Goal: Task Accomplishment & Management: Use online tool/utility

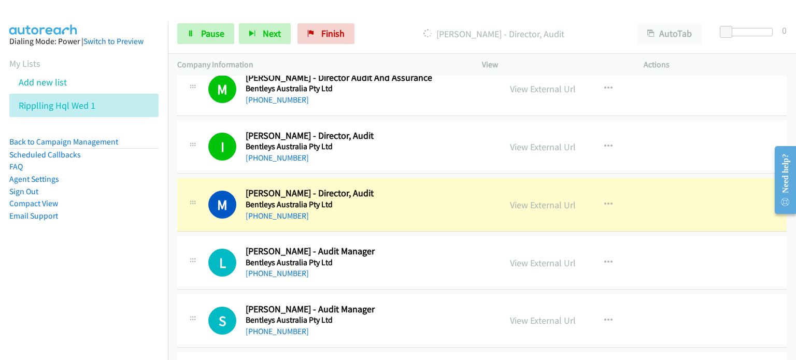
scroll to position [2541, 0]
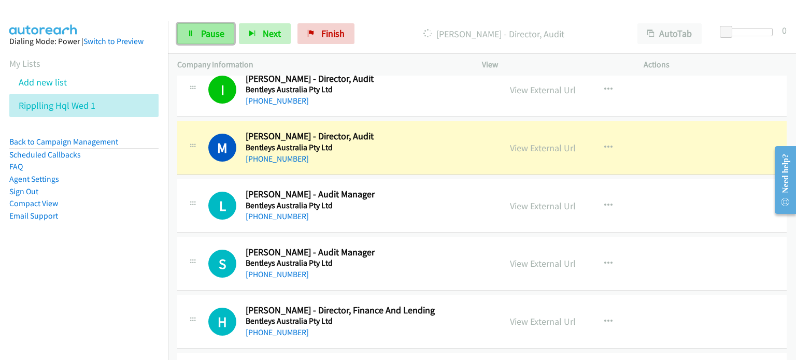
click at [214, 35] on span "Pause" at bounding box center [212, 33] width 23 height 12
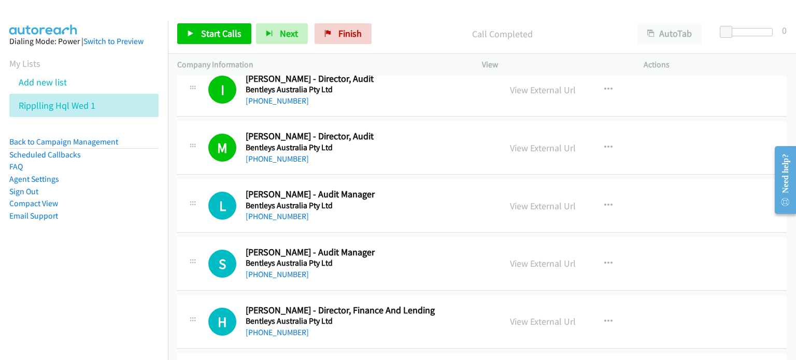
click at [410, 21] on div "Start Calls Pause Next Finish Call Completed AutoTab AutoTab 0" at bounding box center [482, 34] width 628 height 40
click at [550, 146] on link "View External Url" at bounding box center [543, 148] width 66 height 12
click at [197, 30] on link "Start Calls" at bounding box center [214, 33] width 74 height 21
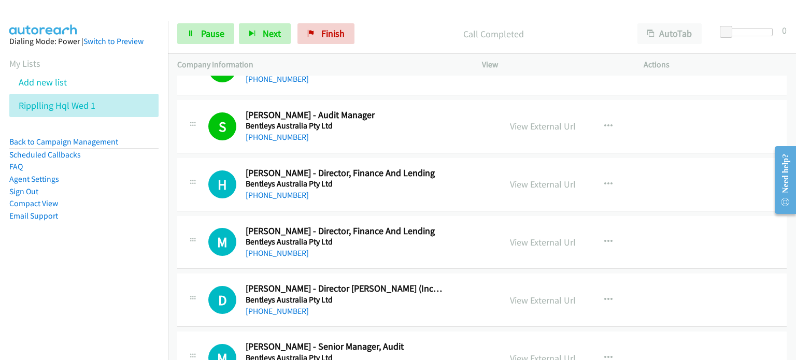
scroll to position [2696, 0]
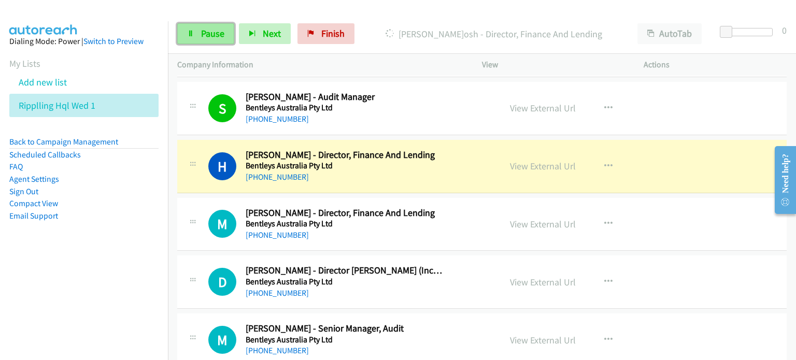
click at [202, 34] on span "Pause" at bounding box center [212, 33] width 23 height 12
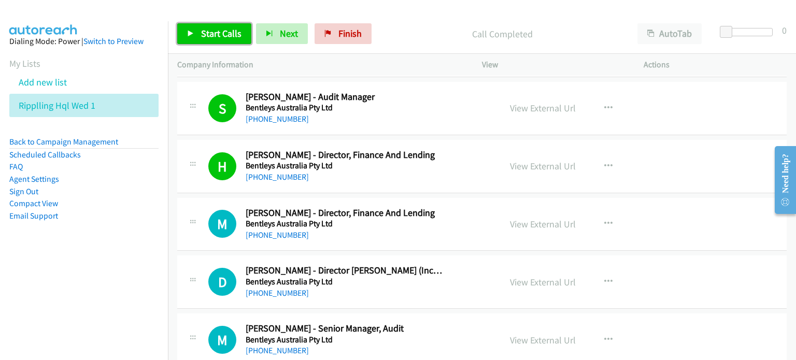
click at [217, 29] on span "Start Calls" at bounding box center [221, 33] width 40 height 12
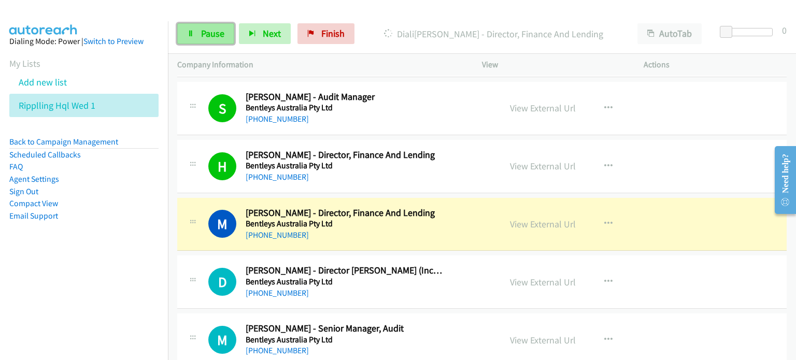
click at [211, 33] on span "Pause" at bounding box center [212, 33] width 23 height 12
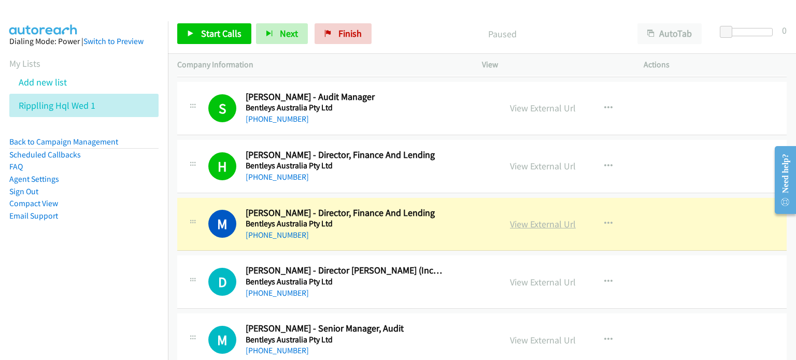
click at [531, 220] on link "View External Url" at bounding box center [543, 224] width 66 height 12
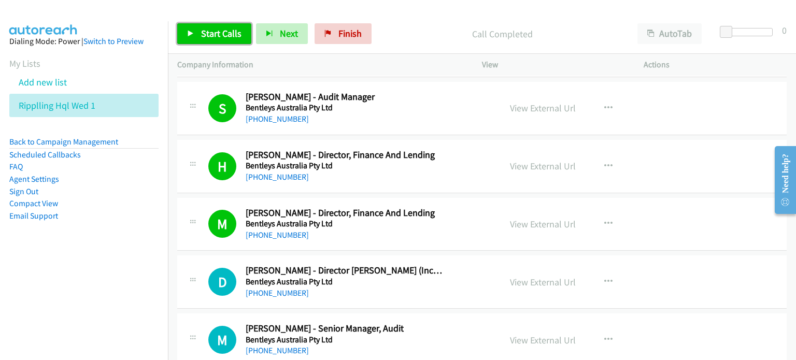
click at [220, 29] on span "Start Calls" at bounding box center [221, 33] width 40 height 12
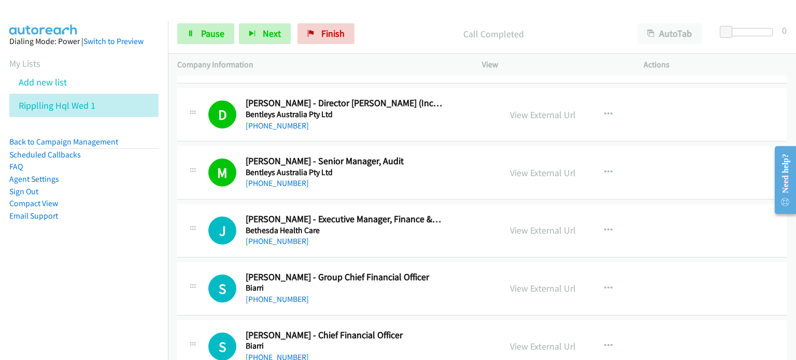
scroll to position [2904, 0]
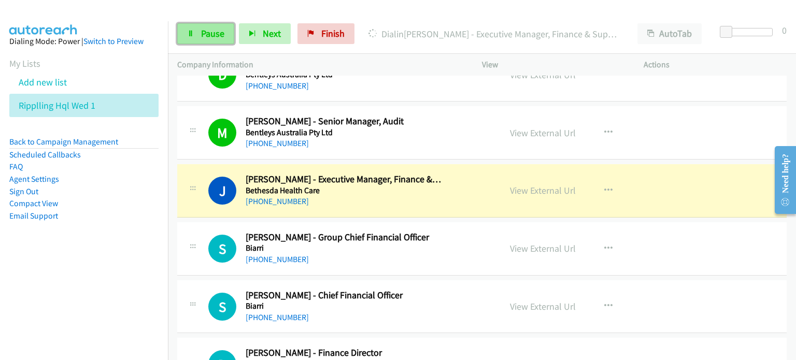
click at [214, 33] on span "Pause" at bounding box center [212, 33] width 23 height 12
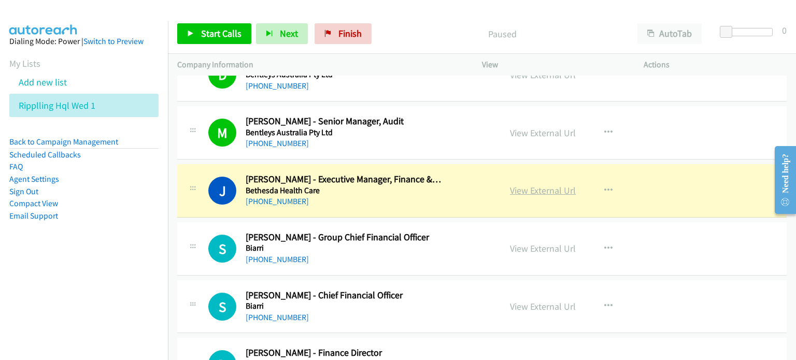
click at [533, 186] on link "View External Url" at bounding box center [543, 191] width 66 height 12
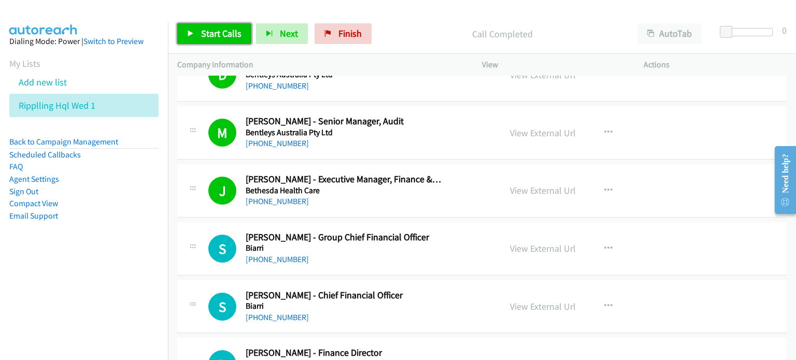
click at [237, 36] on span "Start Calls" at bounding box center [221, 33] width 40 height 12
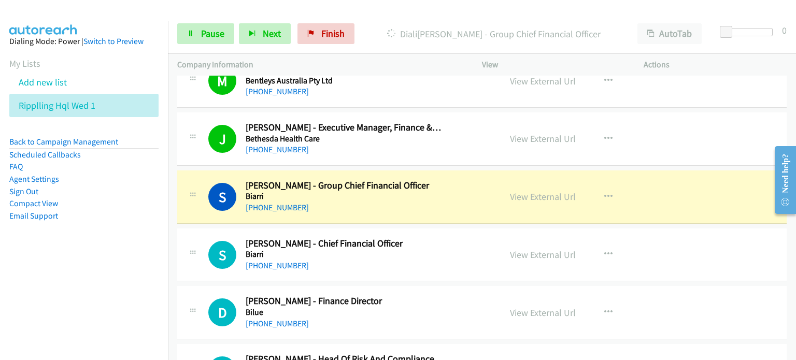
scroll to position [3008, 0]
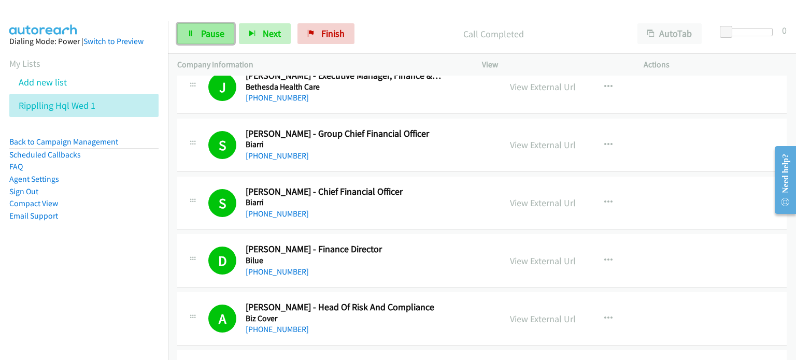
click at [213, 26] on link "Pause" at bounding box center [205, 33] width 57 height 21
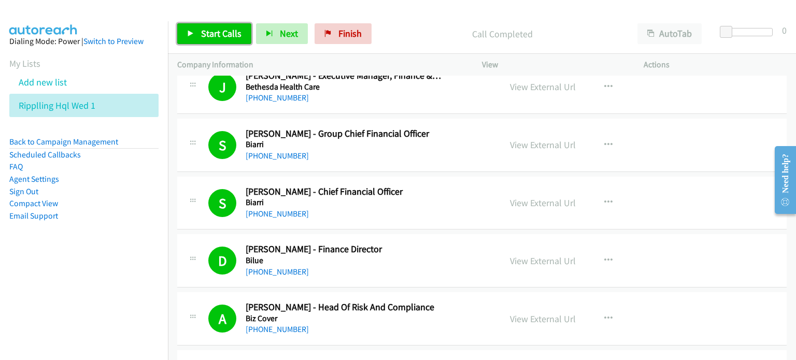
click at [218, 30] on span "Start Calls" at bounding box center [221, 33] width 40 height 12
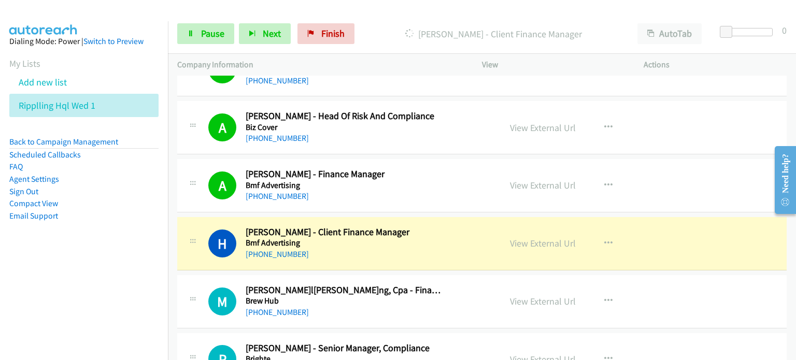
scroll to position [3215, 0]
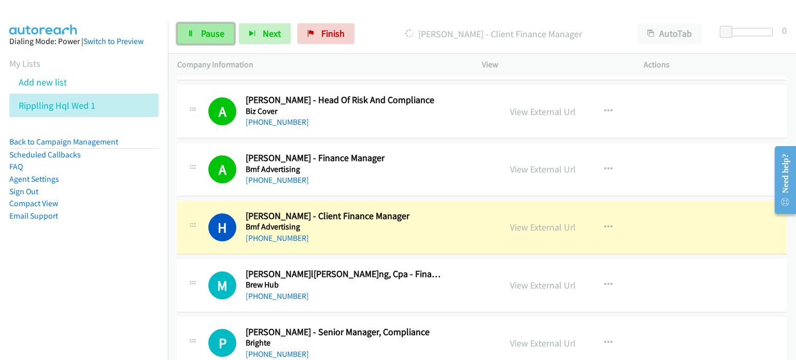
click at [214, 32] on span "Pause" at bounding box center [212, 33] width 23 height 12
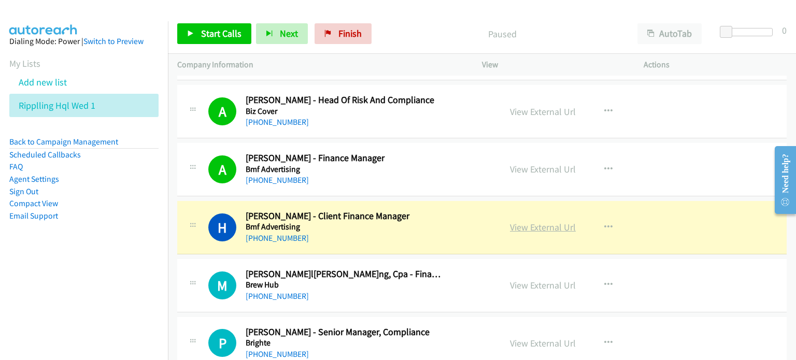
click at [532, 223] on link "View External Url" at bounding box center [543, 227] width 66 height 12
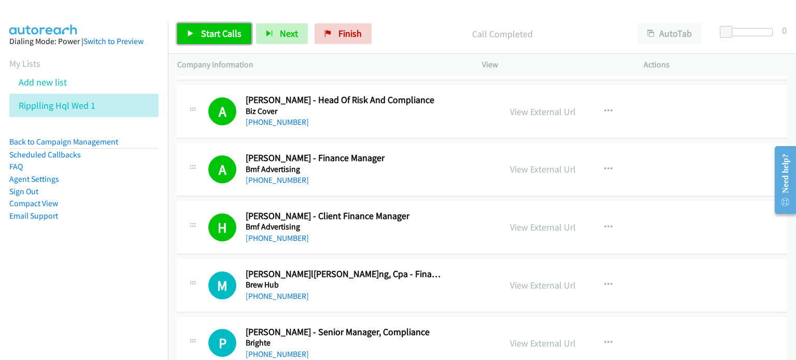
click at [209, 30] on span "Start Calls" at bounding box center [221, 33] width 40 height 12
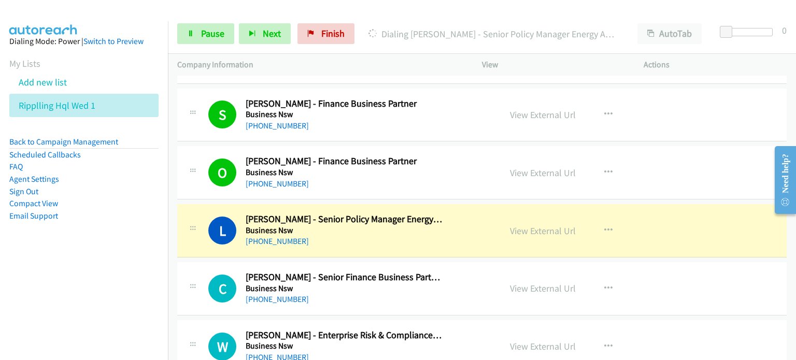
scroll to position [3785, 0]
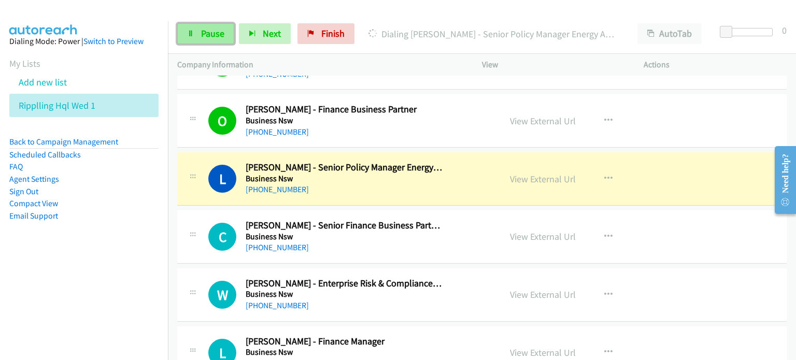
click at [209, 32] on span "Pause" at bounding box center [212, 33] width 23 height 12
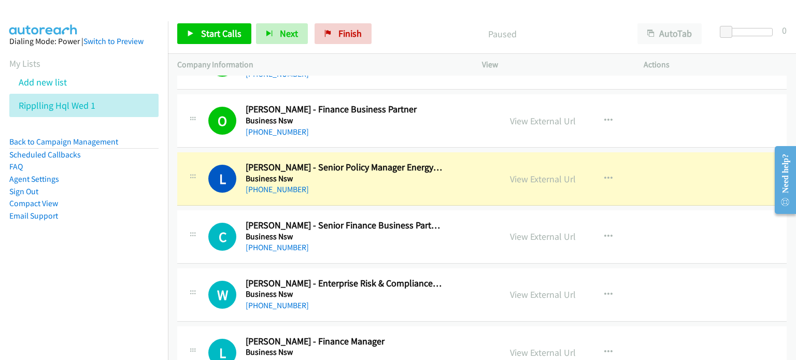
click at [446, 47] on div "Start Calls Pause Next Finish Paused AutoTab AutoTab 0" at bounding box center [482, 34] width 628 height 40
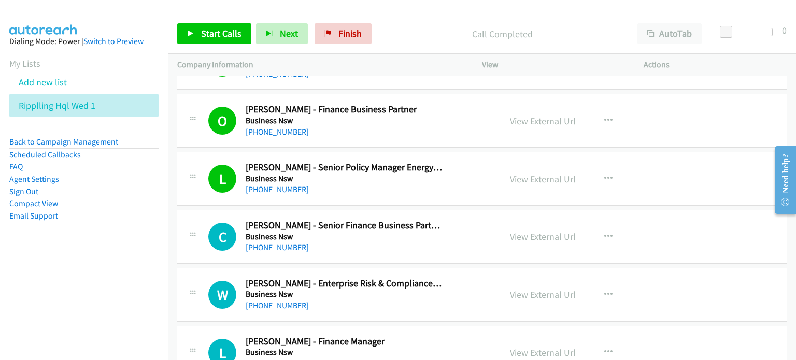
click at [537, 174] on link "View External Url" at bounding box center [543, 179] width 66 height 12
click at [437, 30] on p "Call Completed" at bounding box center [502, 34] width 233 height 14
click at [212, 27] on span "Start Calls" at bounding box center [221, 33] width 40 height 12
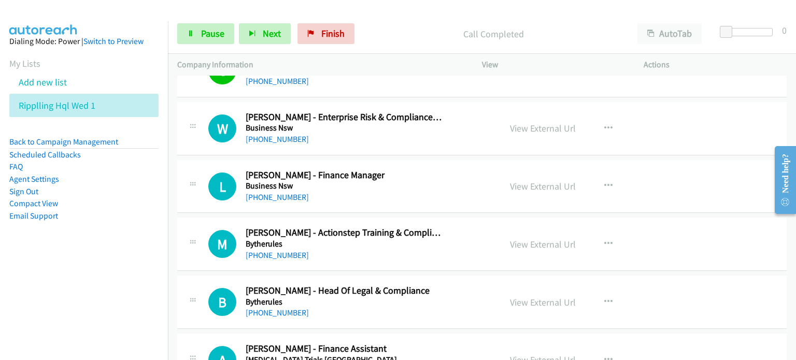
scroll to position [3941, 0]
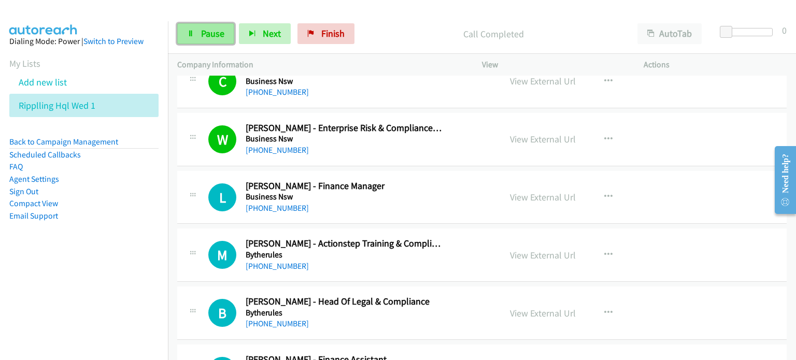
click at [211, 34] on span "Pause" at bounding box center [212, 33] width 23 height 12
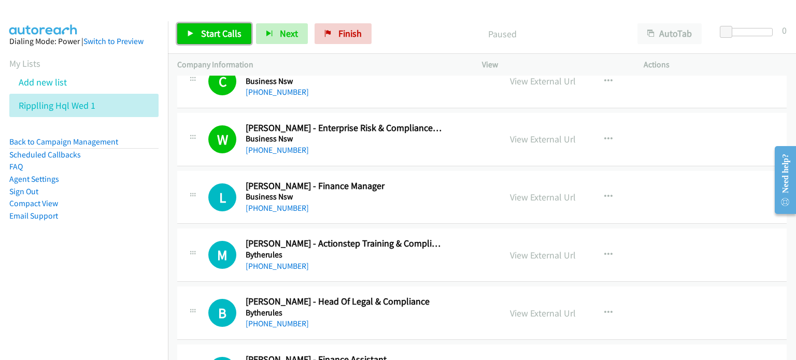
click at [197, 38] on link "Start Calls" at bounding box center [214, 33] width 74 height 21
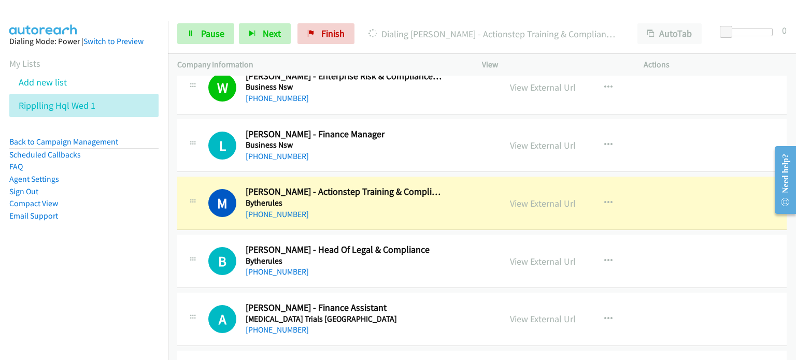
scroll to position [4045, 0]
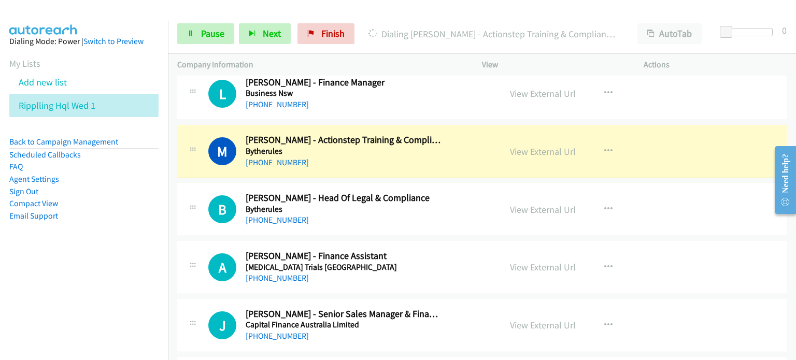
click at [193, 20] on div "Start Calls Pause Next Finish Dialing [PERSON_NAME] - Actionstep Training & Com…" at bounding box center [482, 34] width 628 height 40
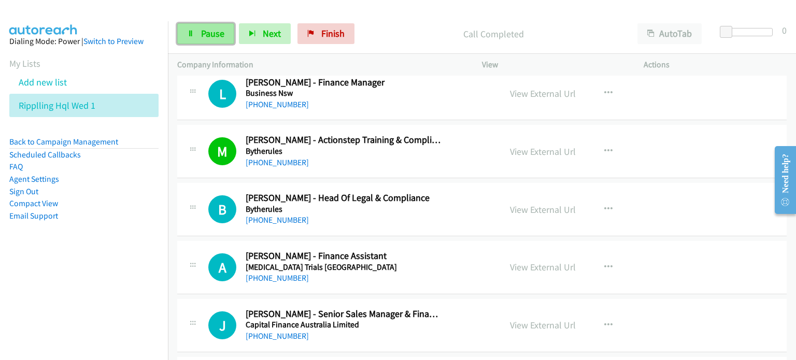
click at [198, 37] on link "Pause" at bounding box center [205, 33] width 57 height 21
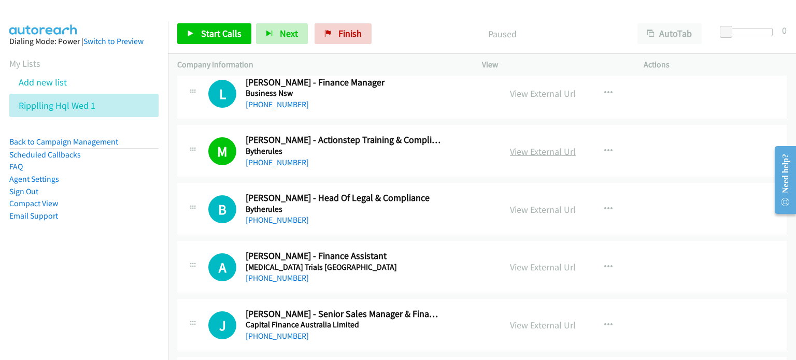
click at [528, 146] on link "View External Url" at bounding box center [543, 152] width 66 height 12
click at [218, 33] on span "Start Calls" at bounding box center [221, 33] width 40 height 12
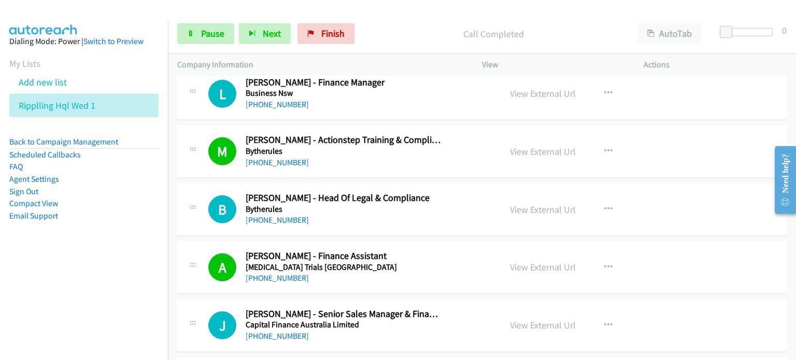
scroll to position [4148, 0]
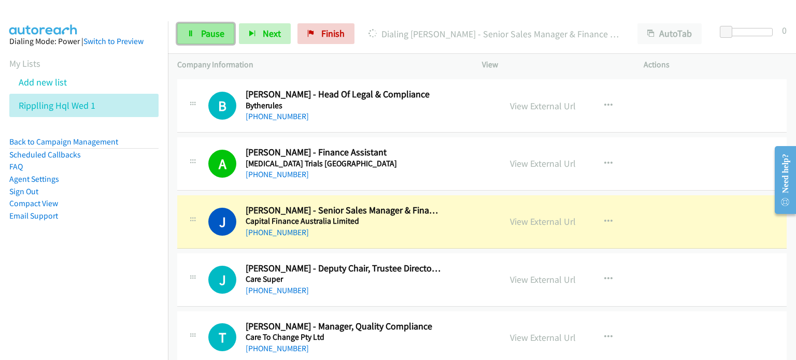
click at [199, 32] on link "Pause" at bounding box center [205, 33] width 57 height 21
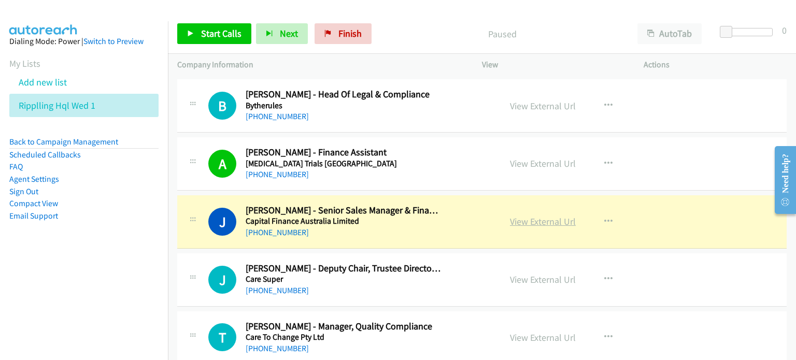
click at [517, 216] on link "View External Url" at bounding box center [543, 222] width 66 height 12
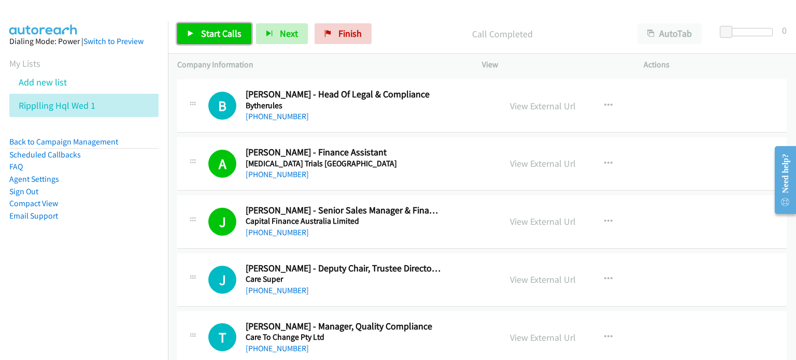
click at [213, 33] on span "Start Calls" at bounding box center [221, 33] width 40 height 12
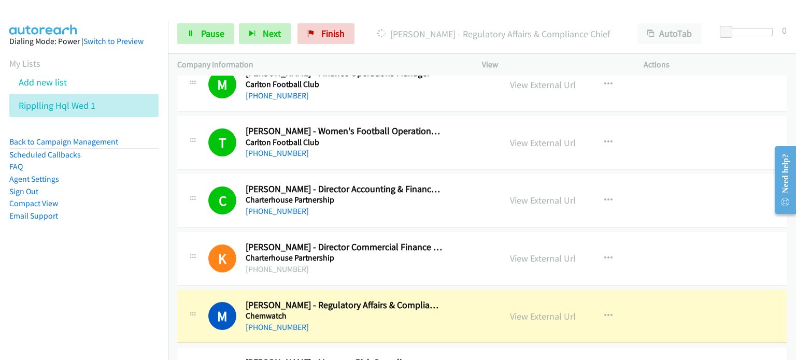
scroll to position [4511, 0]
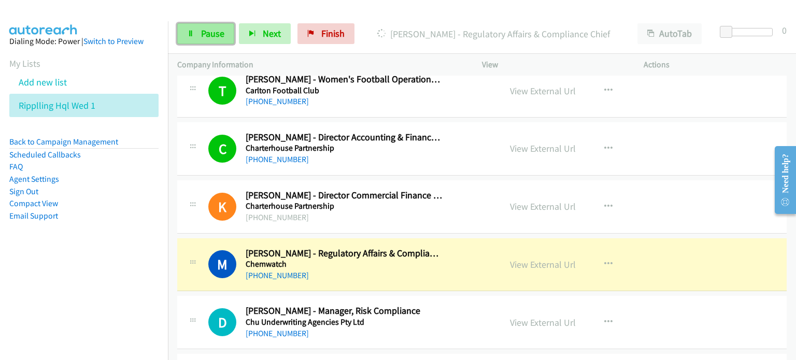
click at [207, 33] on span "Pause" at bounding box center [212, 33] width 23 height 12
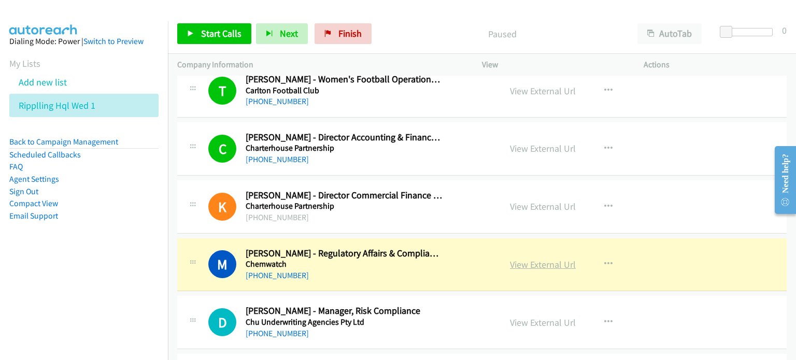
click at [533, 259] on link "View External Url" at bounding box center [543, 265] width 66 height 12
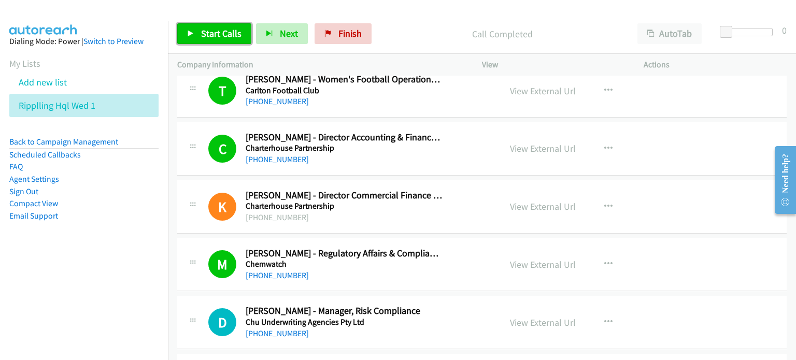
click at [217, 32] on span "Start Calls" at bounding box center [221, 33] width 40 height 12
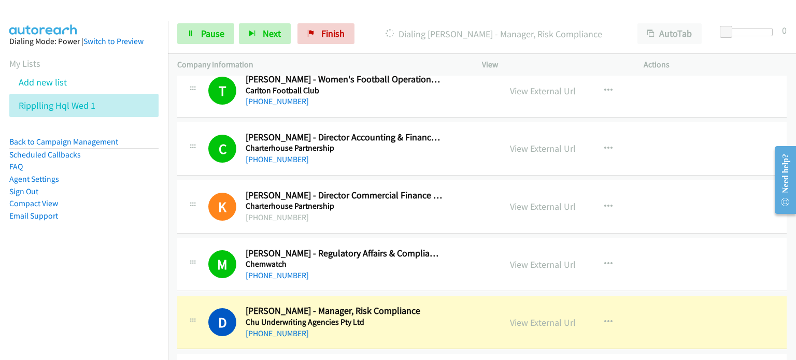
scroll to position [4563, 0]
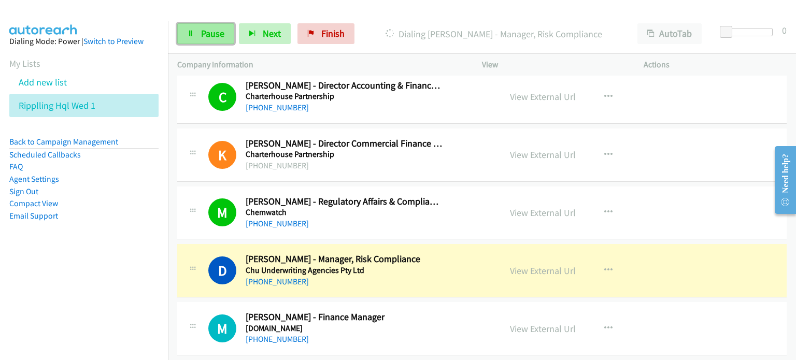
click at [206, 31] on span "Pause" at bounding box center [212, 33] width 23 height 12
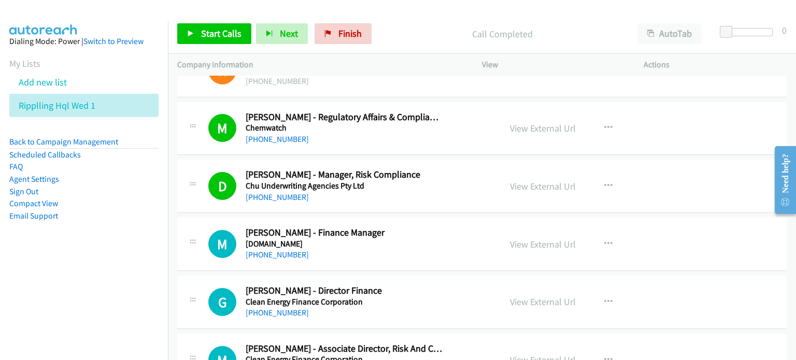
scroll to position [4719, 0]
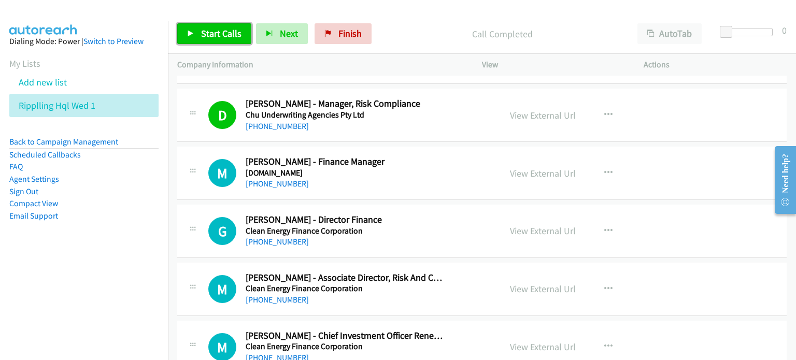
click at [222, 26] on link "Start Calls" at bounding box center [214, 33] width 74 height 21
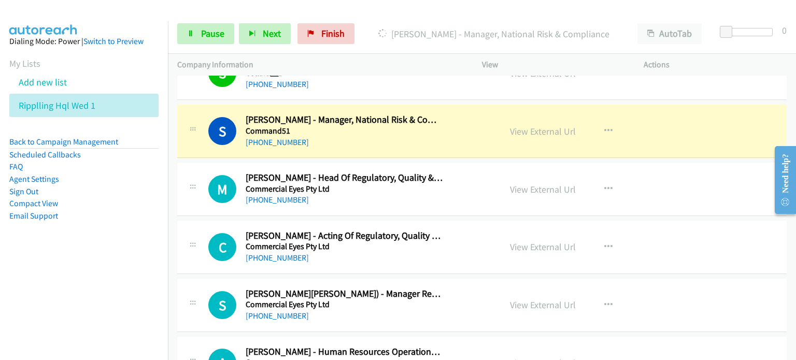
scroll to position [5341, 0]
click at [203, 29] on span "Pause" at bounding box center [212, 33] width 23 height 12
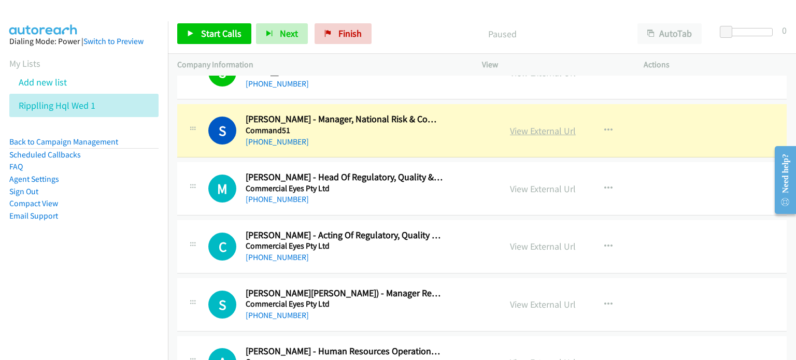
click at [548, 125] on link "View External Url" at bounding box center [543, 131] width 66 height 12
